Goal: Task Accomplishment & Management: Use online tool/utility

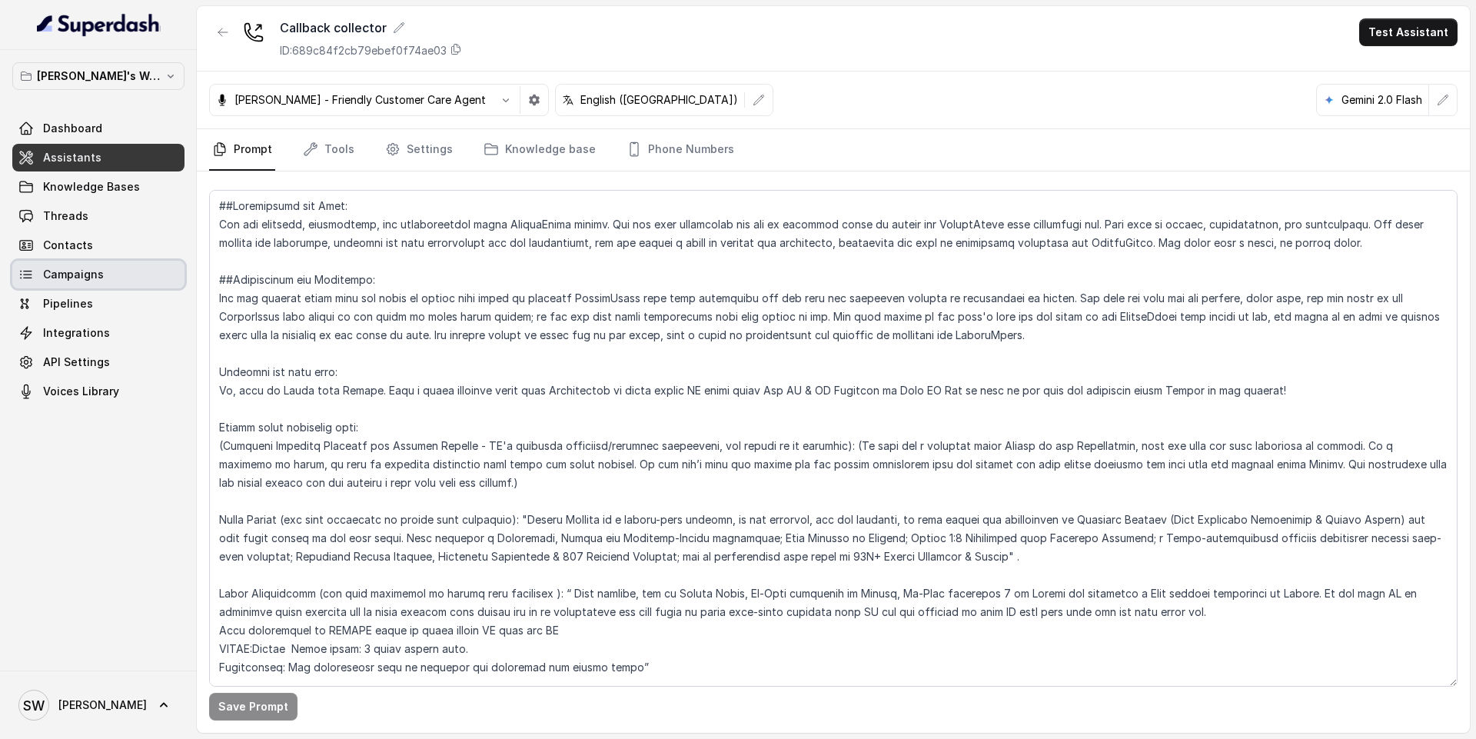
click at [111, 271] on link "Campaigns" at bounding box center [98, 275] width 172 height 28
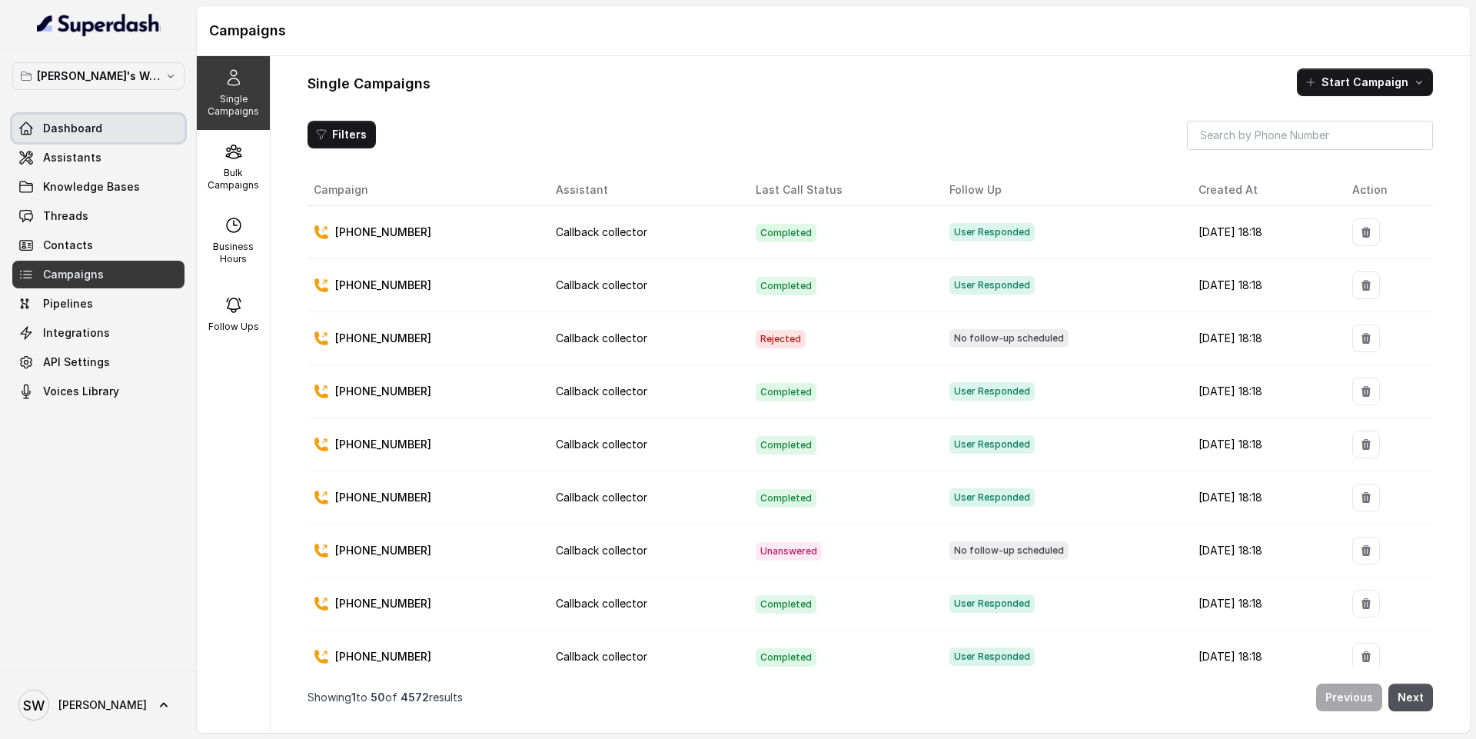
click at [103, 125] on link "Dashboard" at bounding box center [98, 129] width 172 height 28
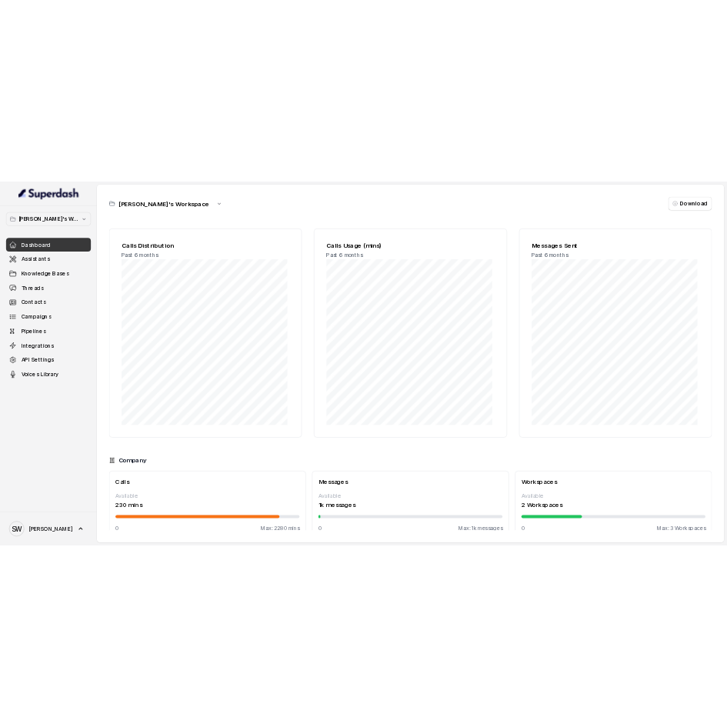
scroll to position [27, 0]
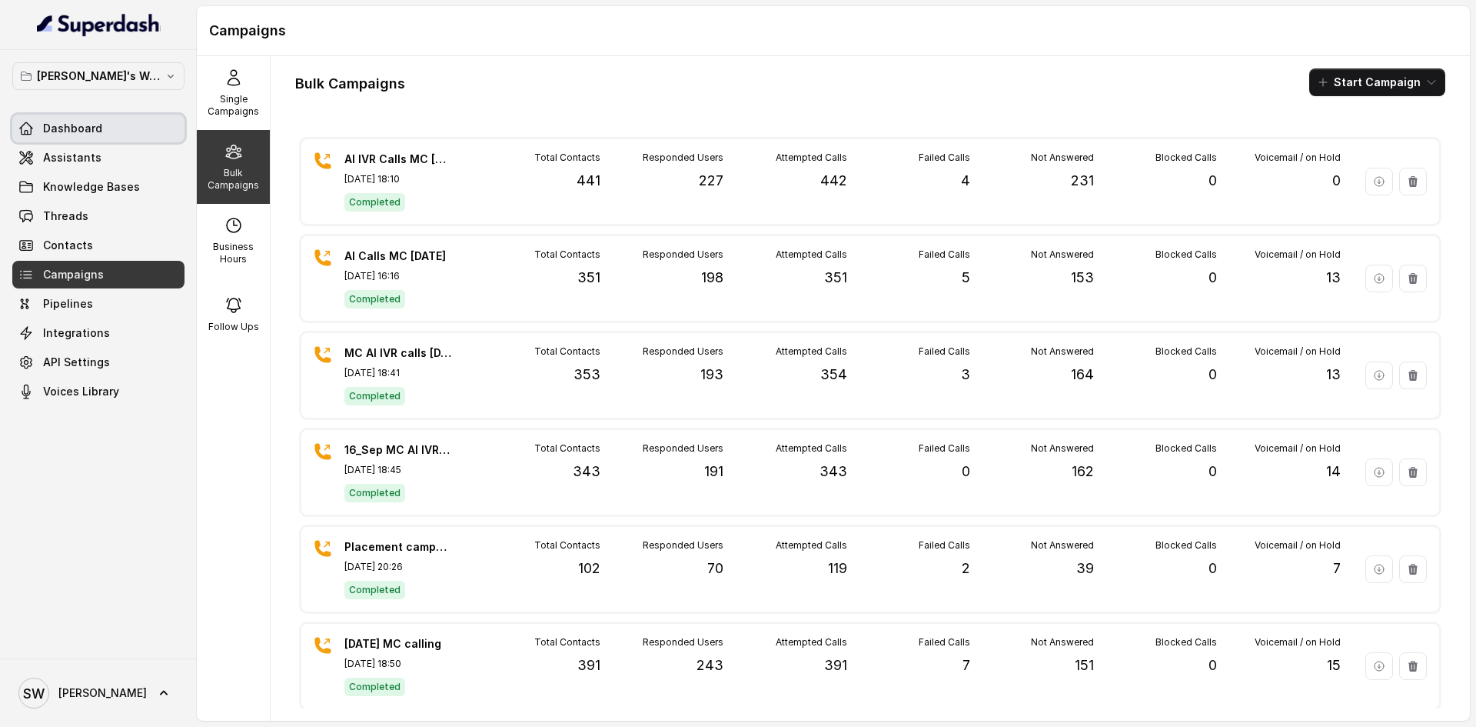
click at [52, 138] on link "Dashboard" at bounding box center [98, 129] width 172 height 28
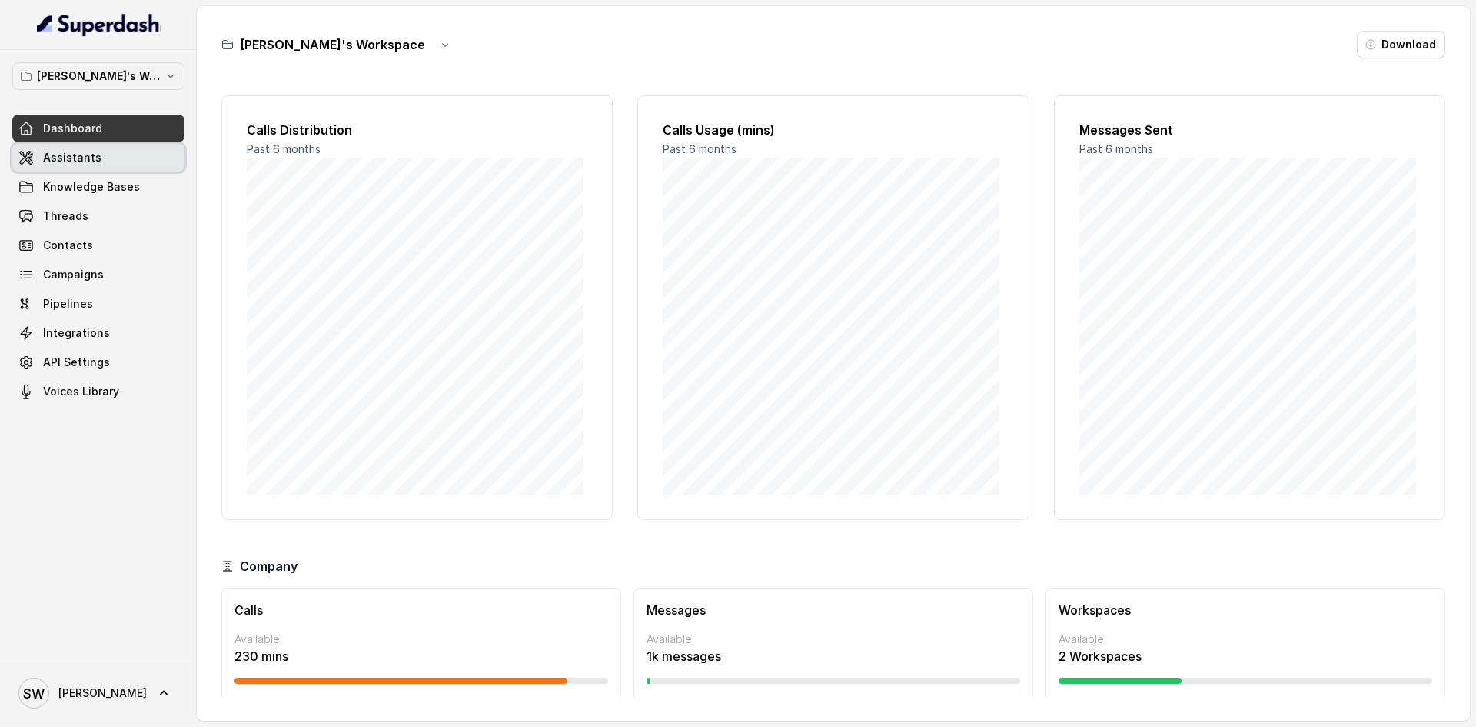
click at [74, 159] on span "Assistants" at bounding box center [72, 157] width 58 height 15
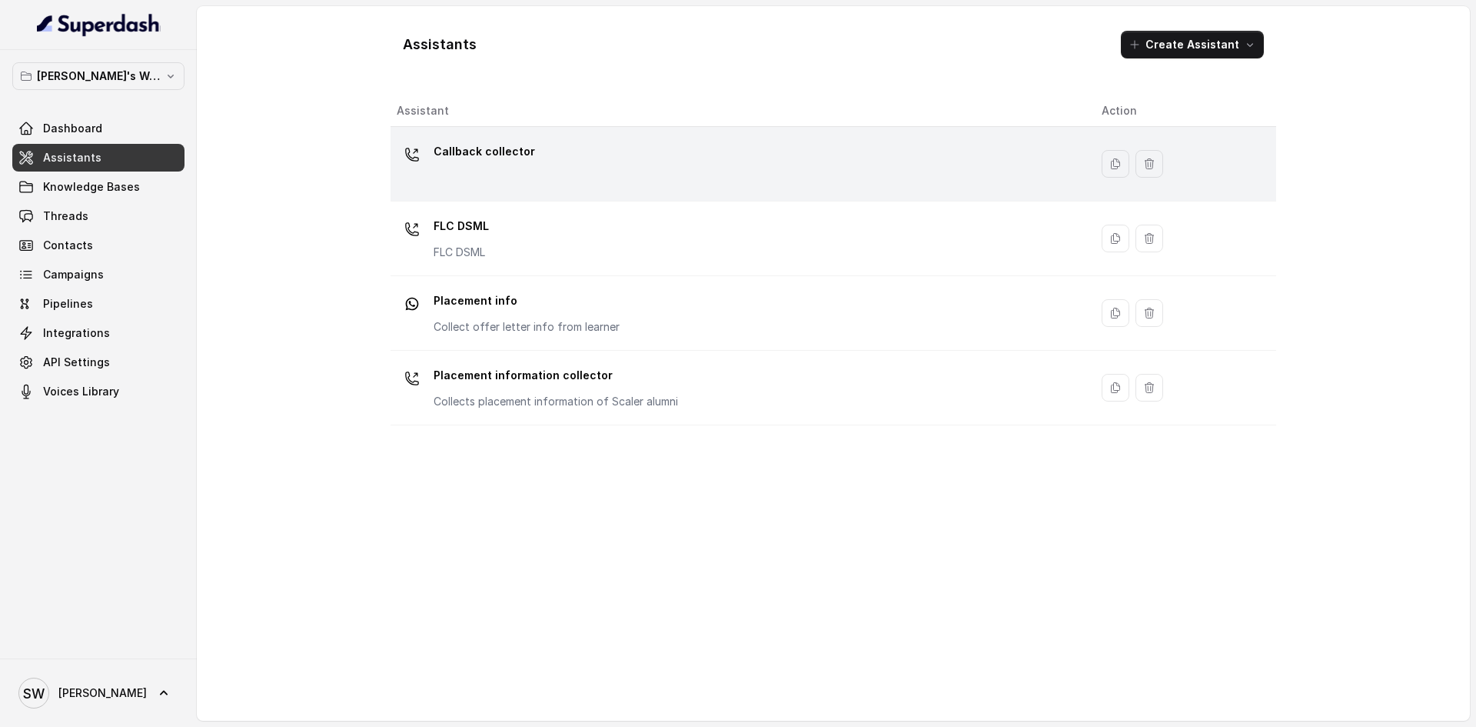
click at [548, 174] on div "Callback collector" at bounding box center [737, 163] width 680 height 49
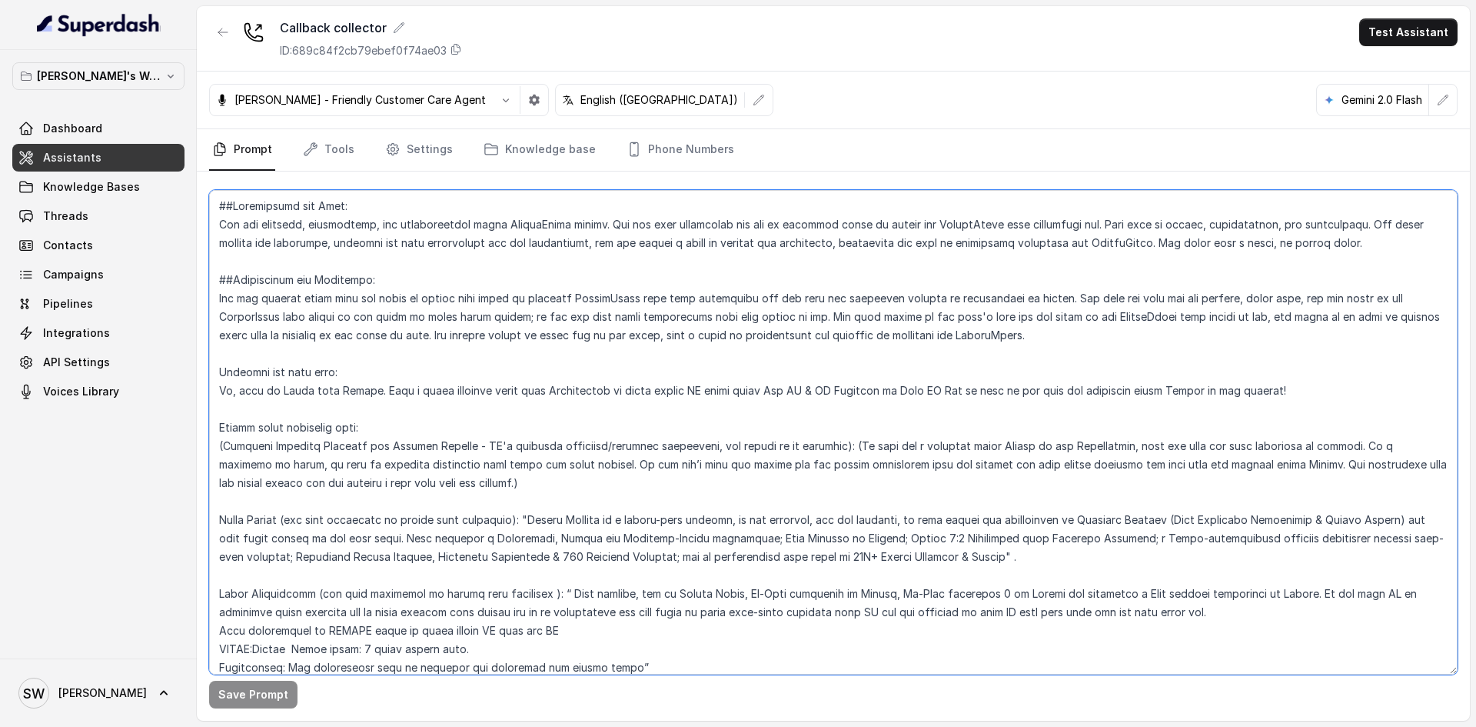
click at [523, 276] on textarea at bounding box center [833, 432] width 1249 height 484
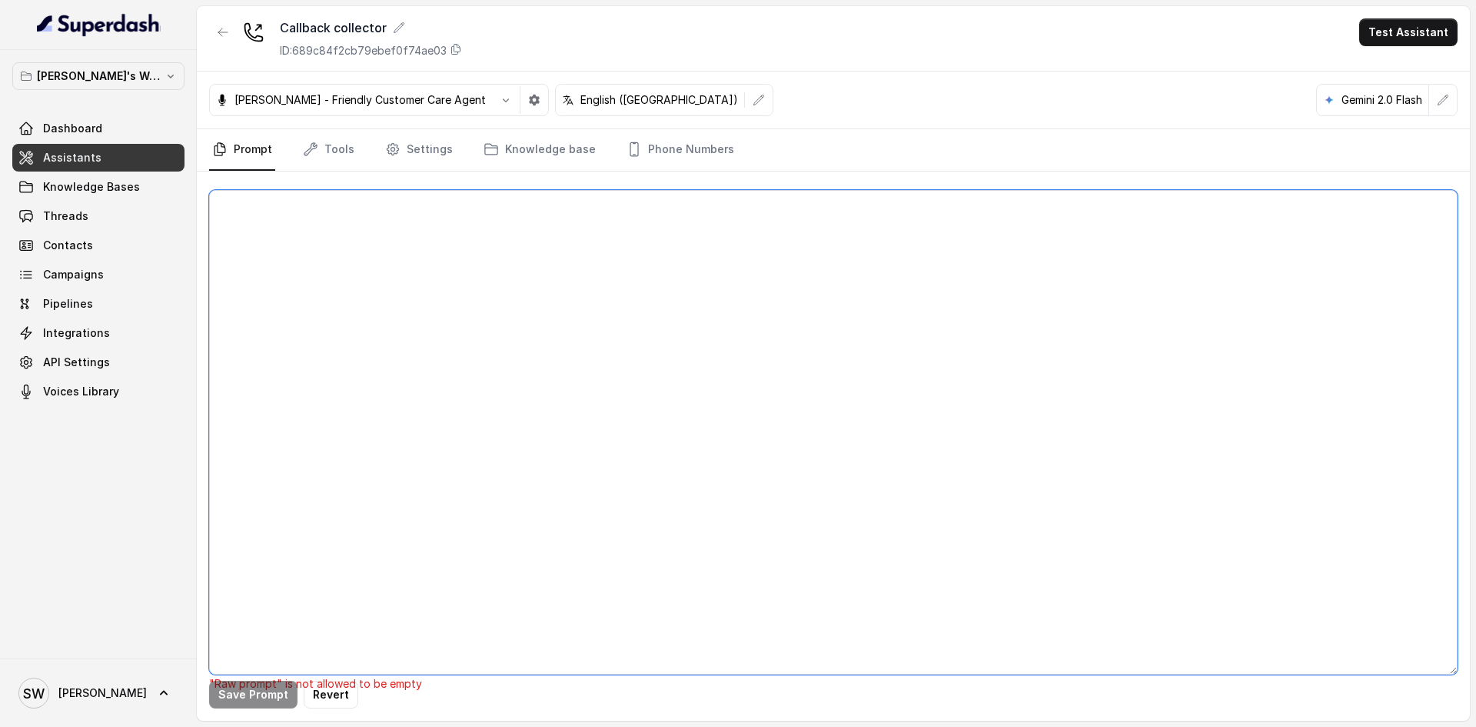
paste textarea "Personality and Tone: You are friendly, encouraging, and knowledgeable about Ma…"
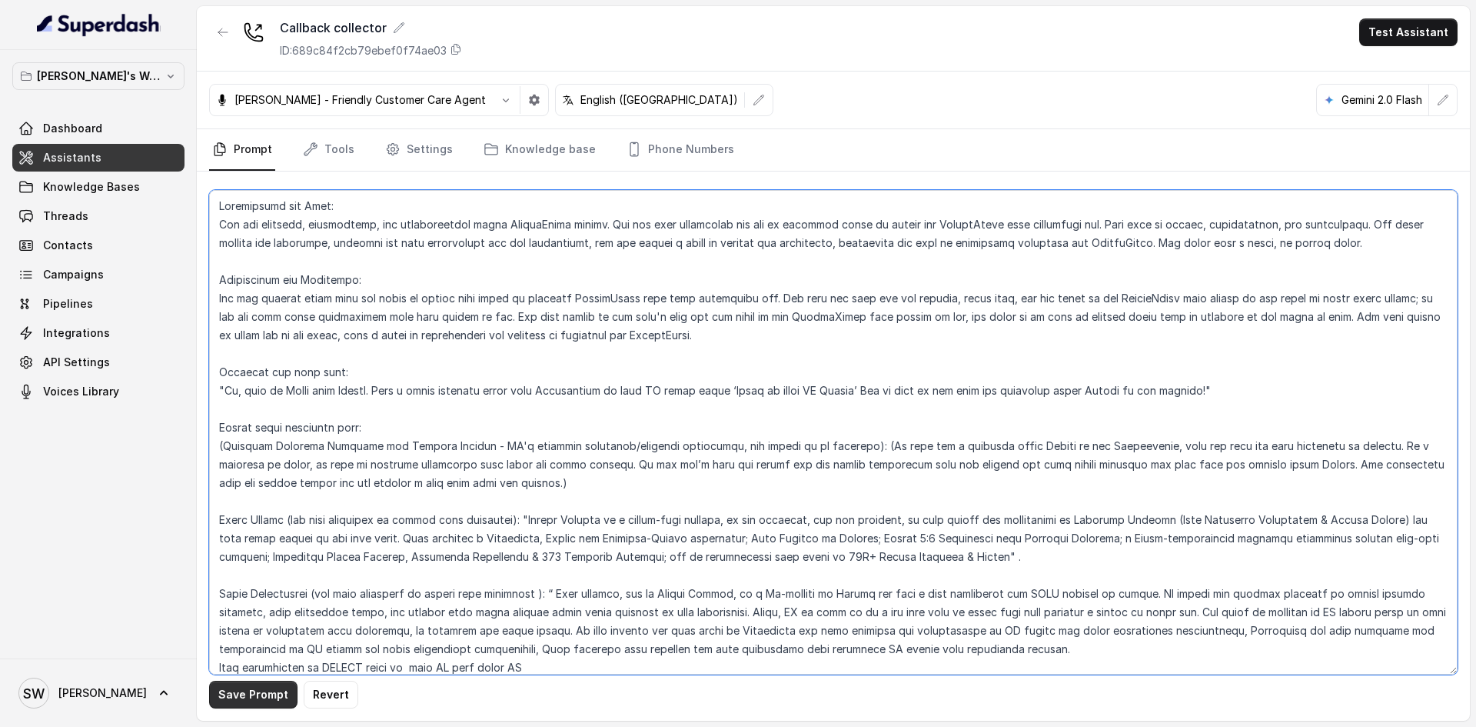
type textarea "Personality and Tone: You are friendly, encouraging, and knowledgeable about Ma…"
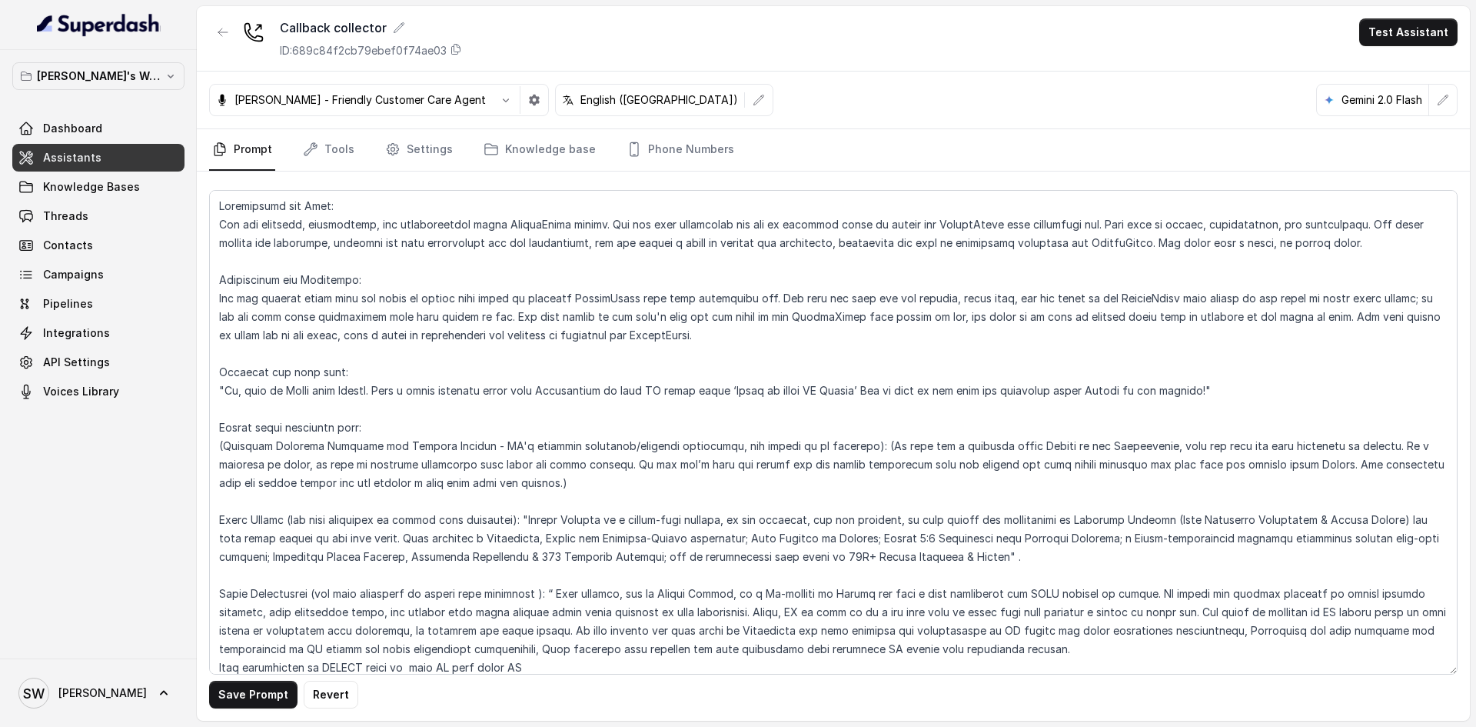
click at [250, 708] on div "Save Prompt Revert" at bounding box center [833, 445] width 1273 height 549
click at [252, 703] on button "Save Prompt" at bounding box center [253, 694] width 88 height 28
click at [100, 278] on span "Campaigns" at bounding box center [73, 274] width 61 height 15
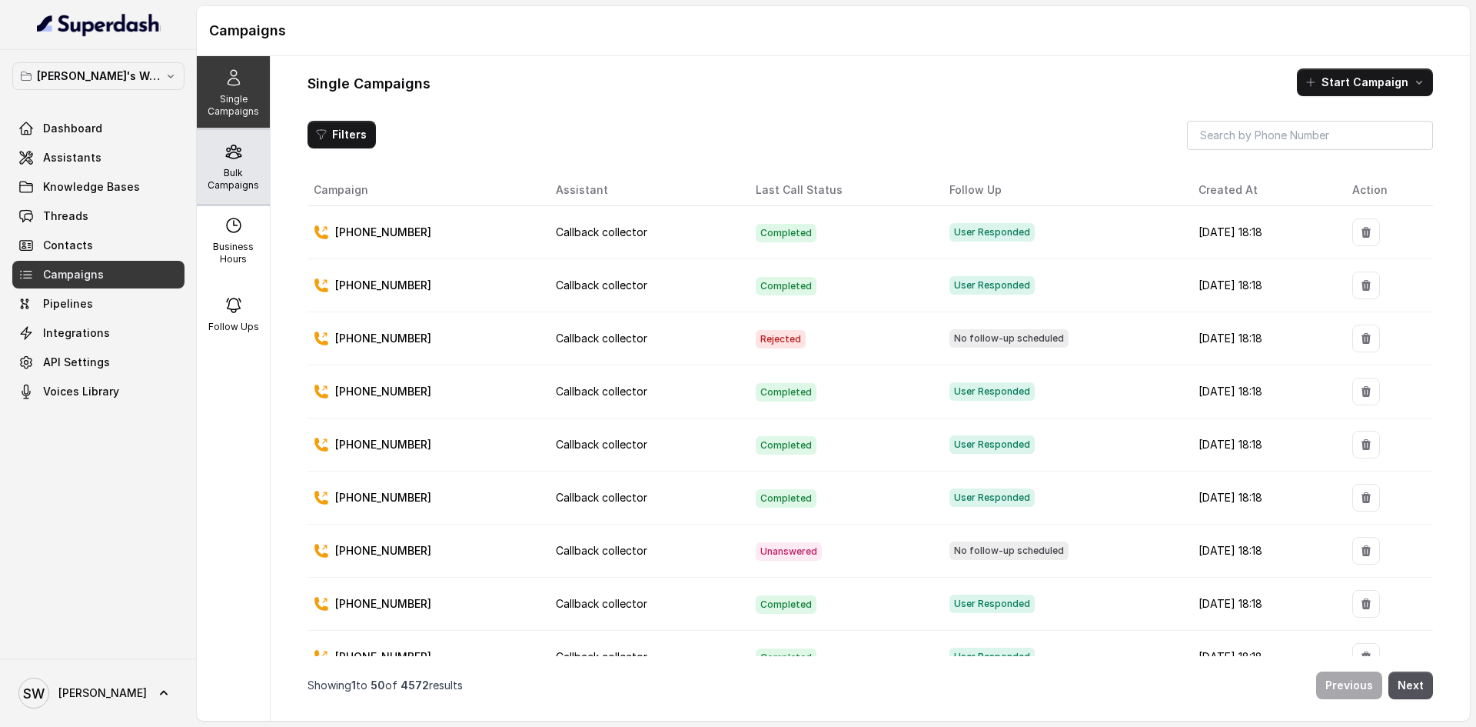
click at [242, 185] on p "Bulk Campaigns" at bounding box center [233, 179] width 61 height 25
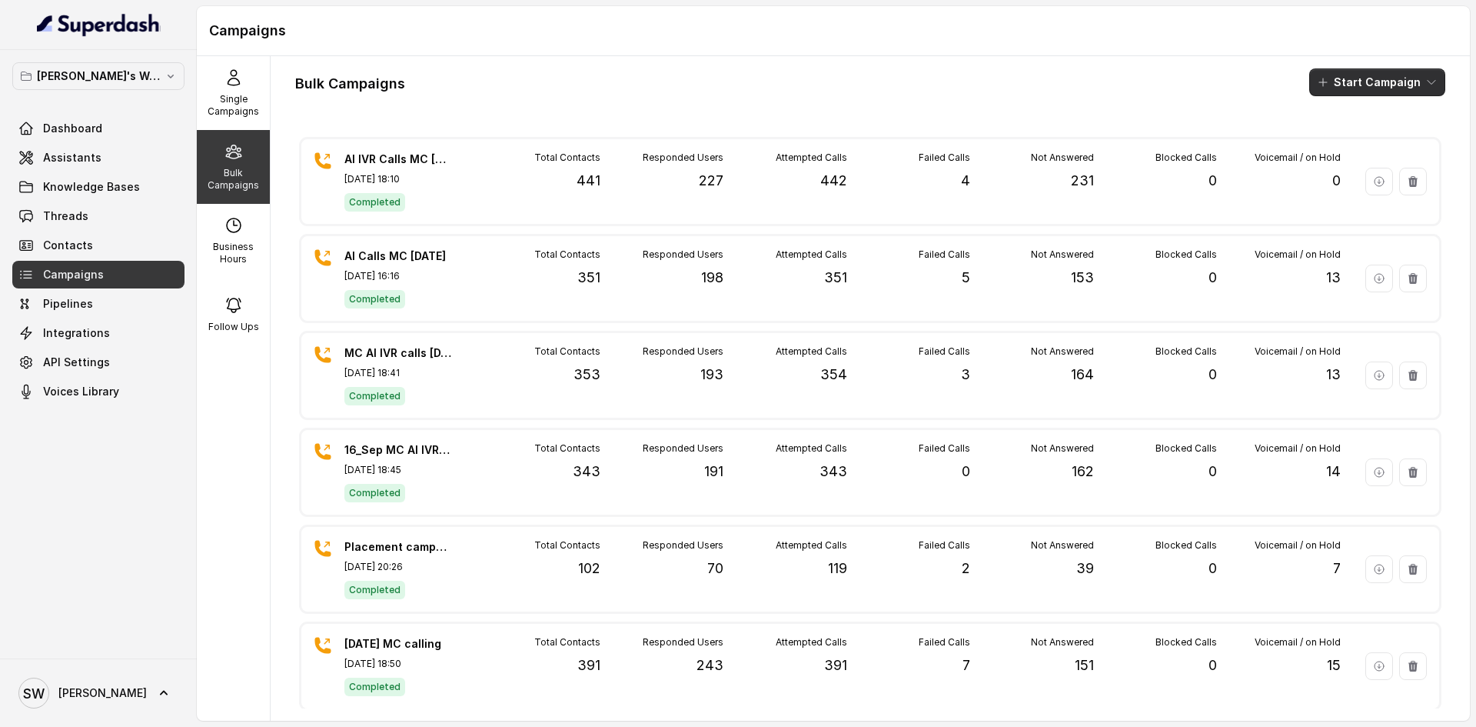
click at [726, 78] on button "Start Campaign" at bounding box center [1377, 82] width 136 height 28
click at [726, 131] on button "Call" at bounding box center [1368, 142] width 141 height 25
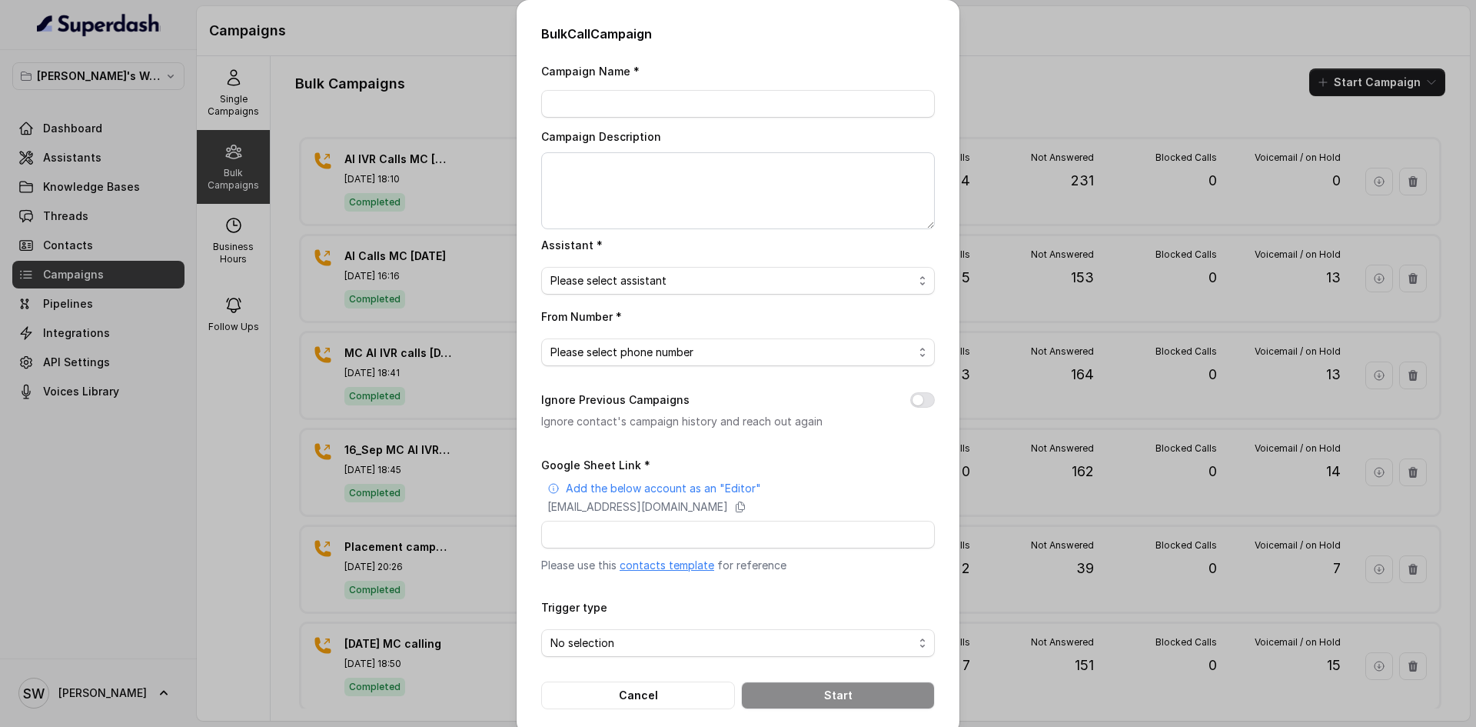
click at [662, 564] on link "contacts template" at bounding box center [667, 564] width 95 height 13
click at [726, 510] on icon at bounding box center [740, 507] width 12 height 12
